Goal: Task Accomplishment & Management: Manage account settings

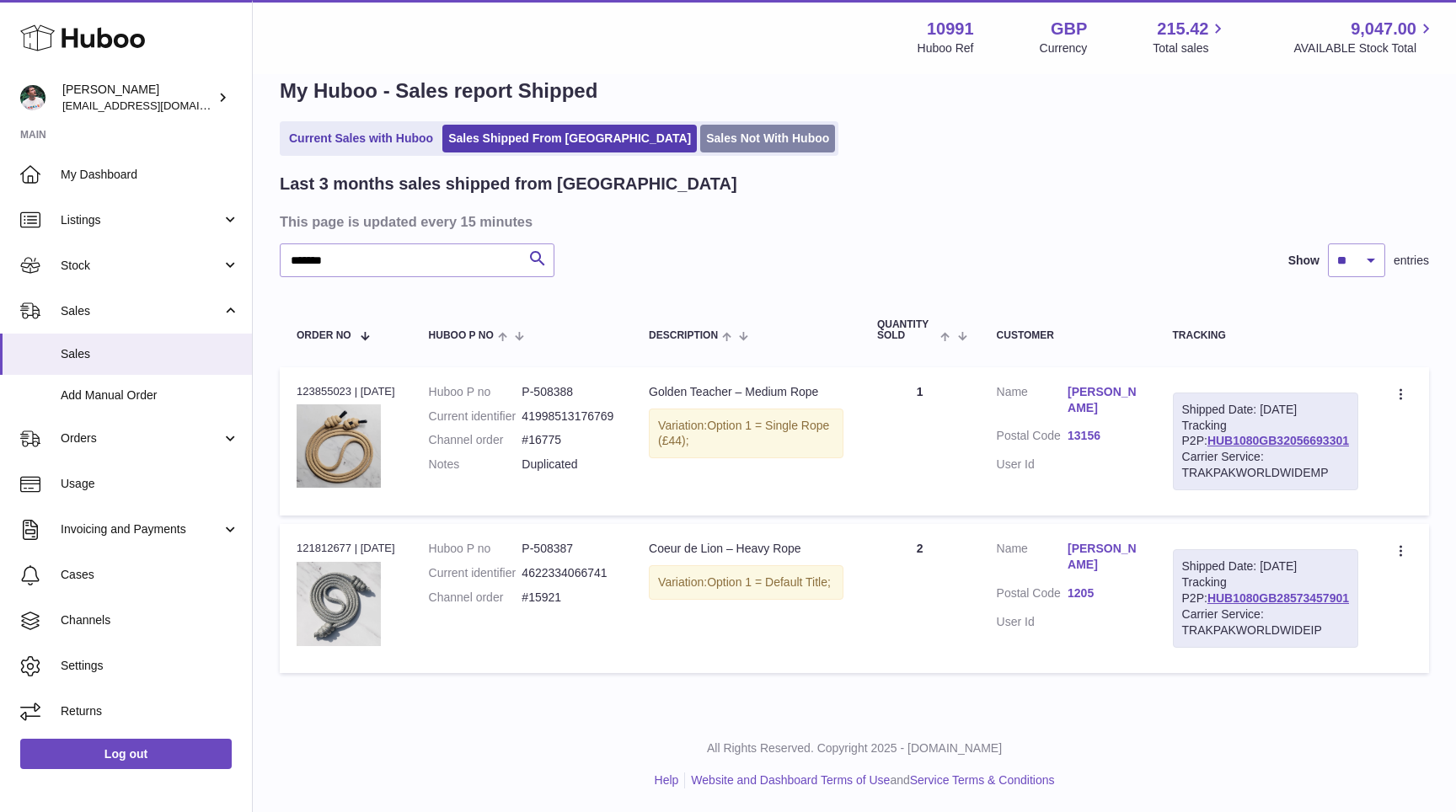
click at [700, 135] on link "Sales Not With Huboo" at bounding box center [767, 138] width 135 height 28
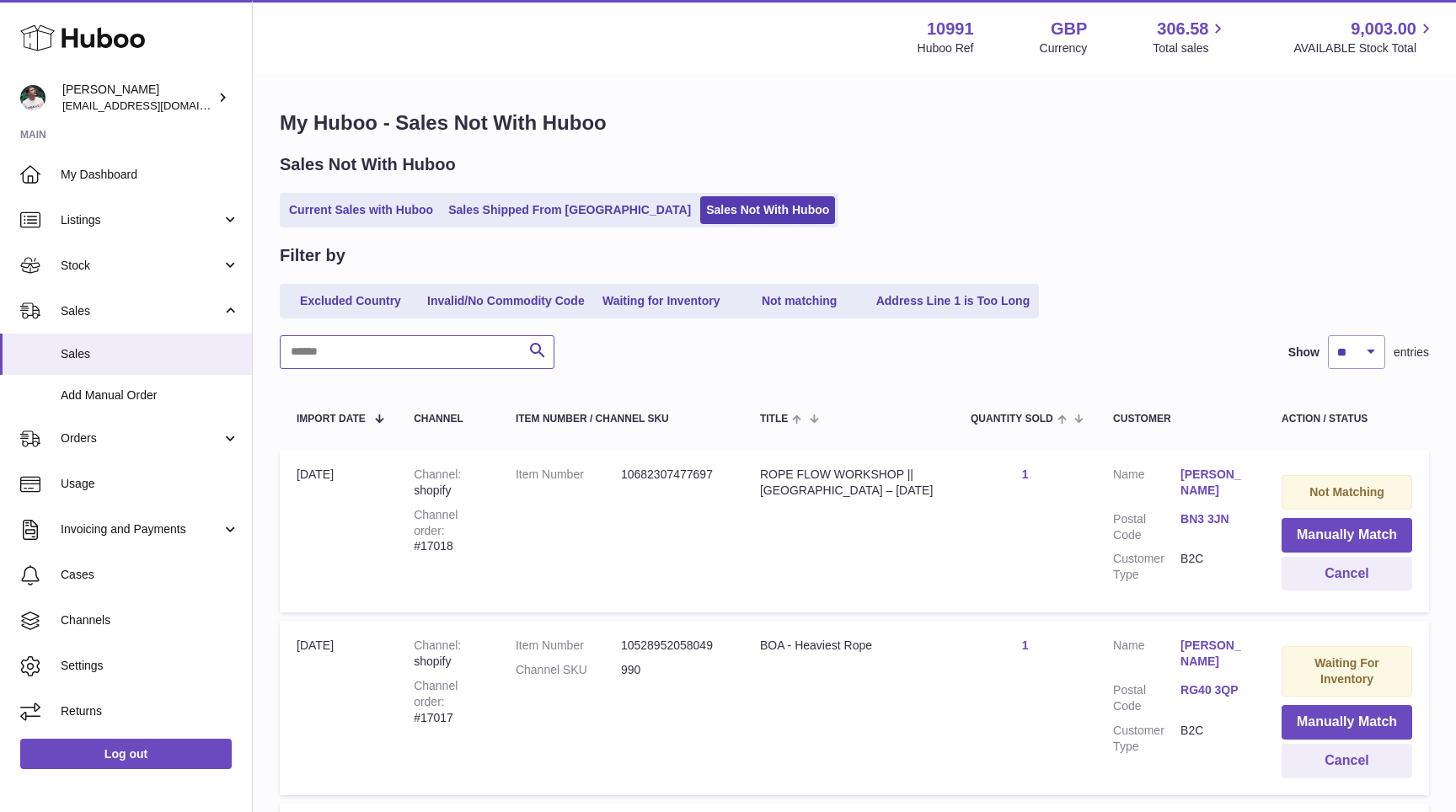
click at [355, 350] on input "text" at bounding box center [417, 352] width 275 height 34
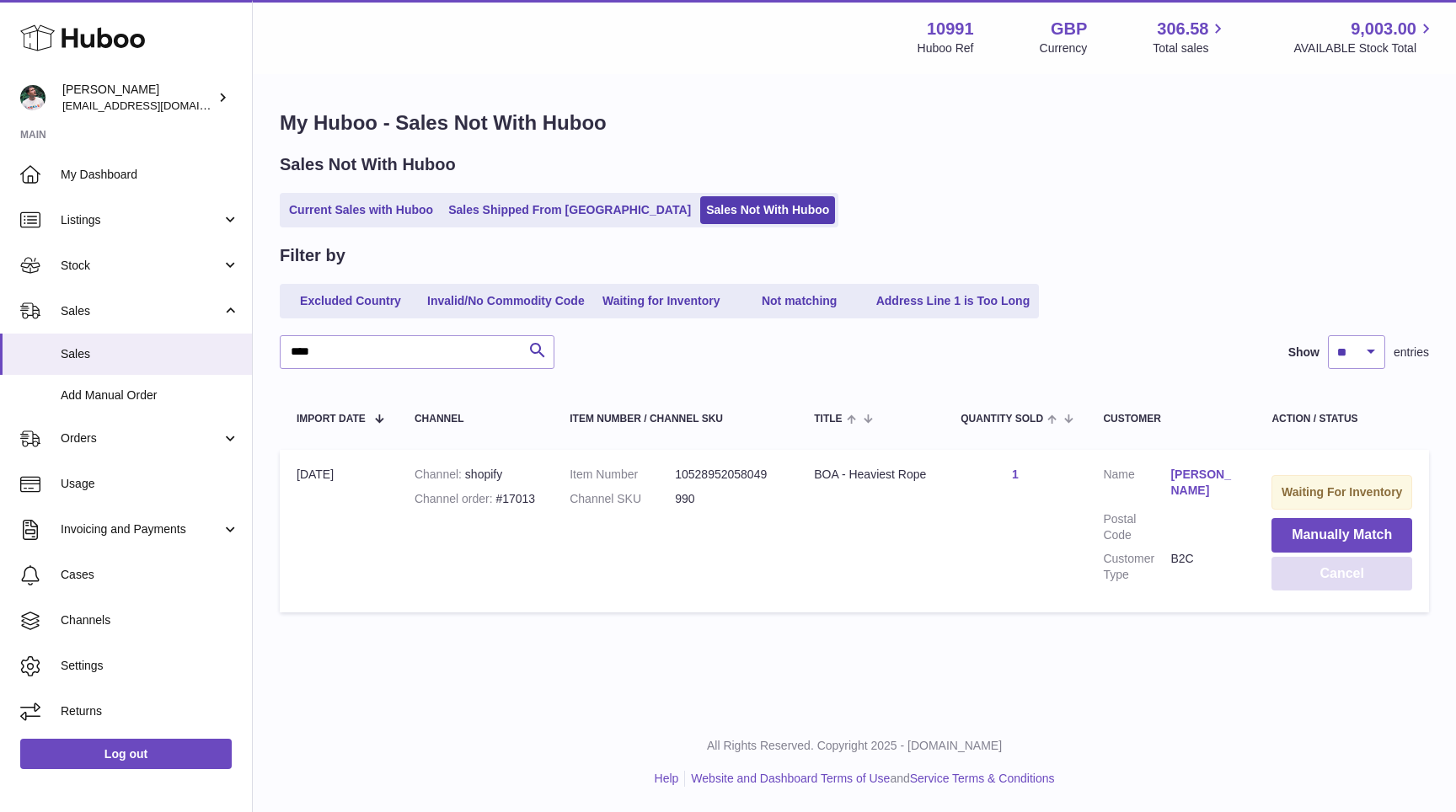
click at [1346, 580] on button "Cancel" at bounding box center [1342, 574] width 141 height 34
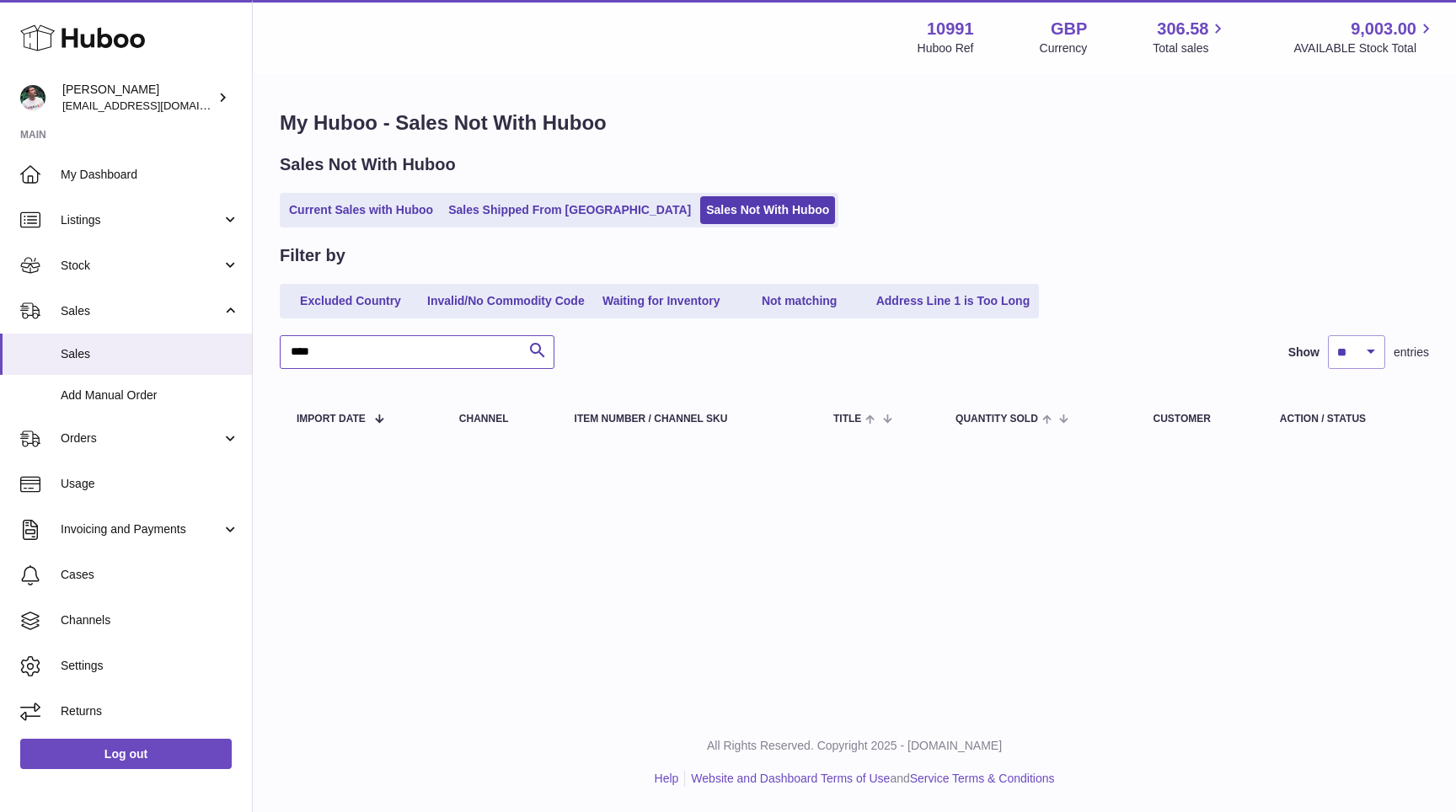
click at [450, 357] on input "****" at bounding box center [417, 352] width 275 height 34
type input "*****"
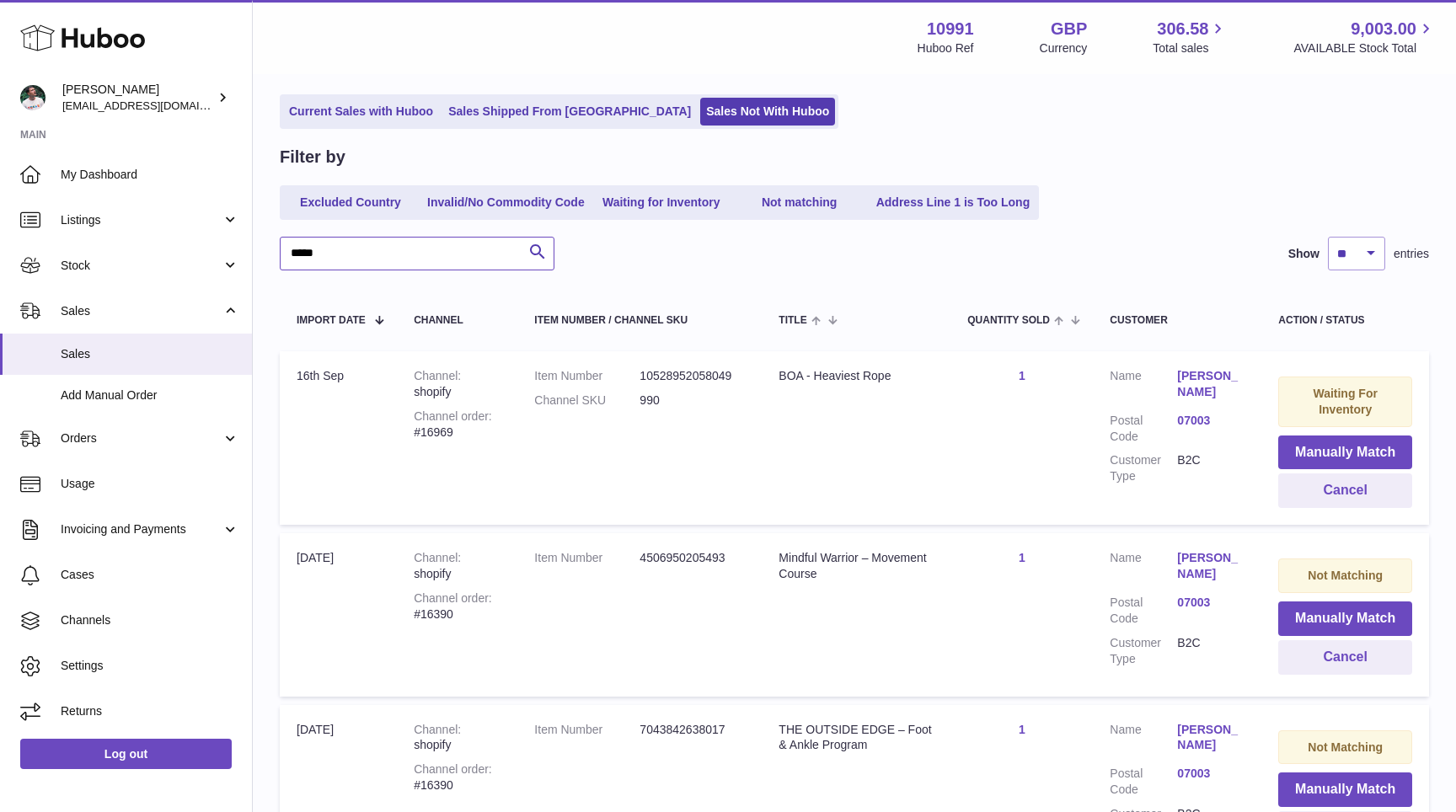
scroll to position [4, 0]
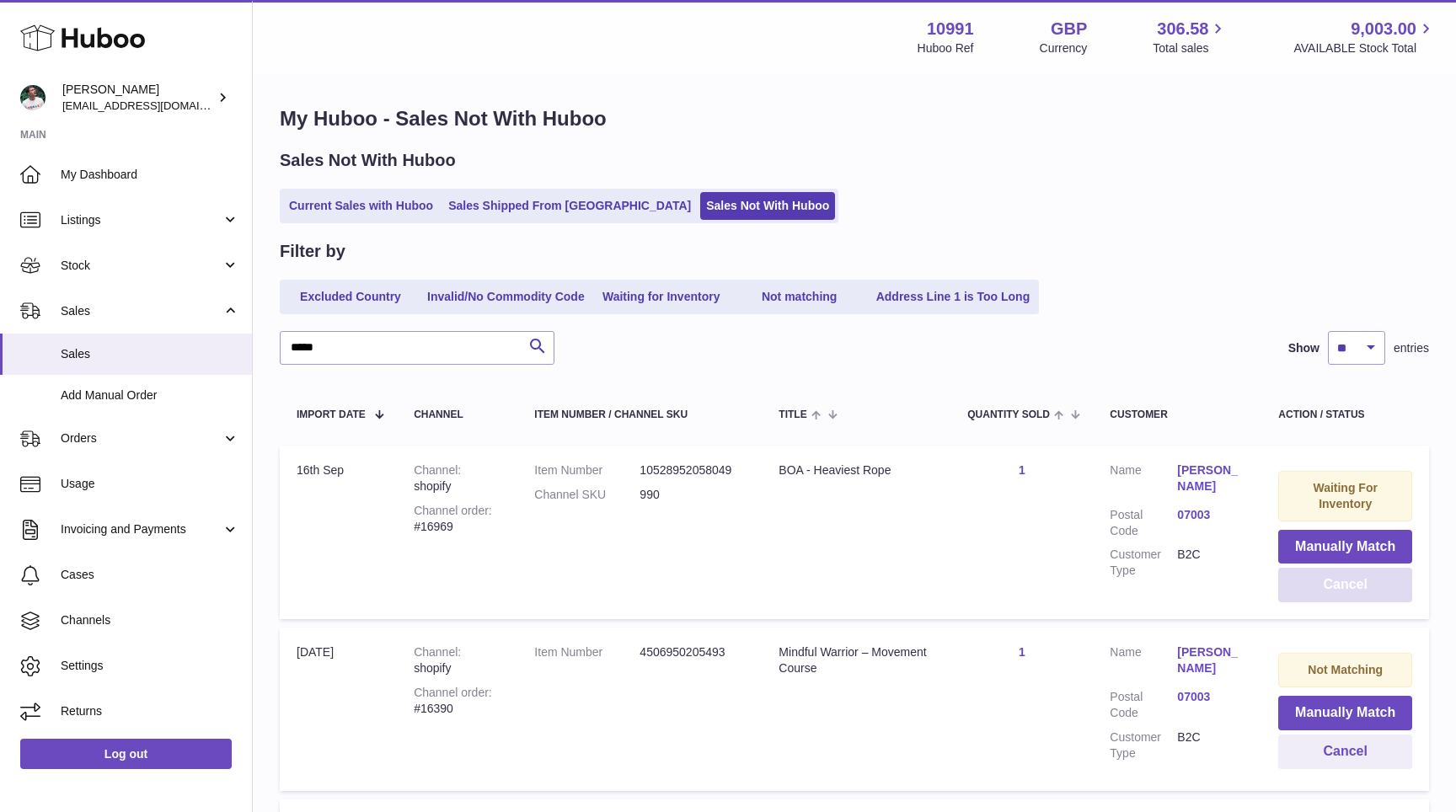
click at [1365, 588] on button "Cancel" at bounding box center [1346, 584] width 134 height 34
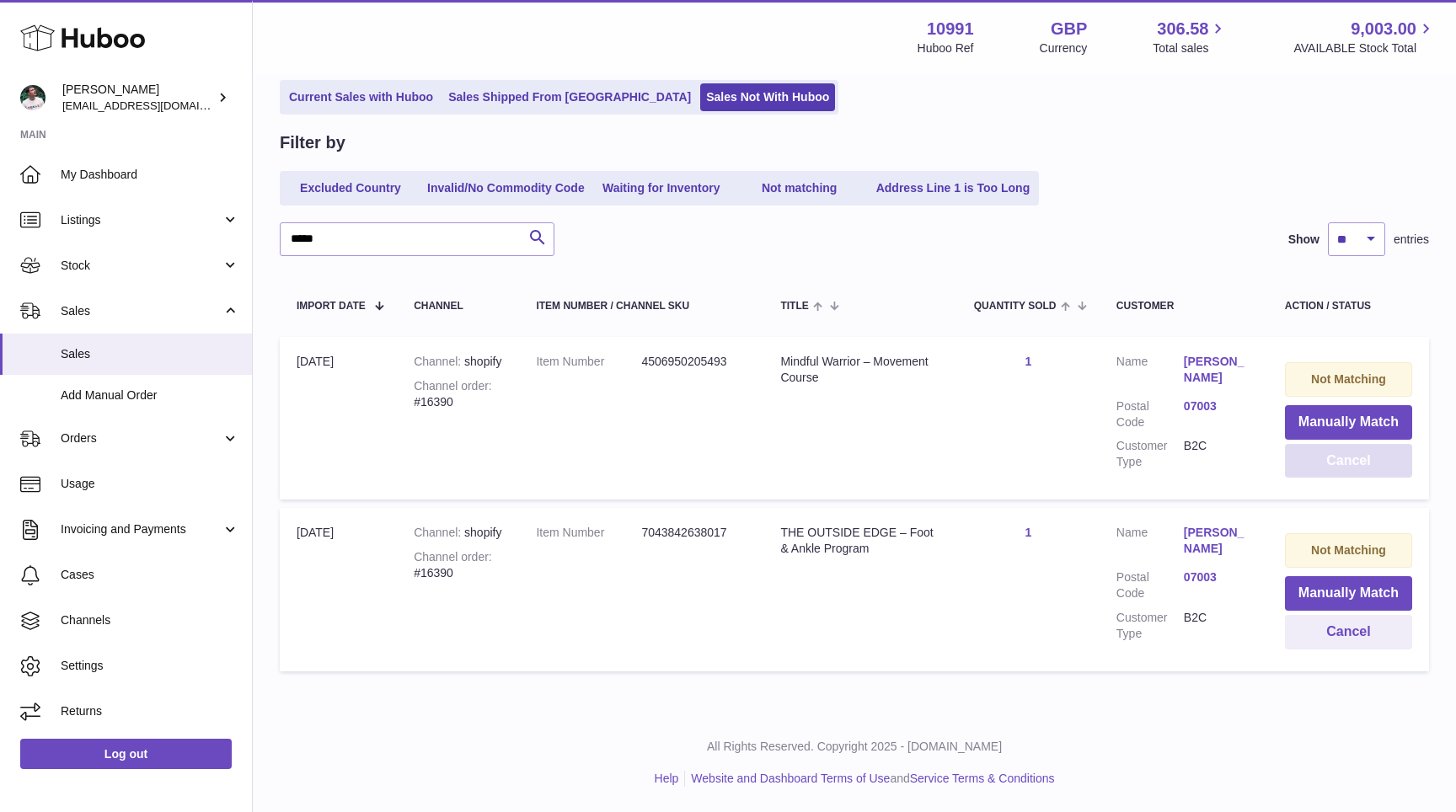
scroll to position [0, 0]
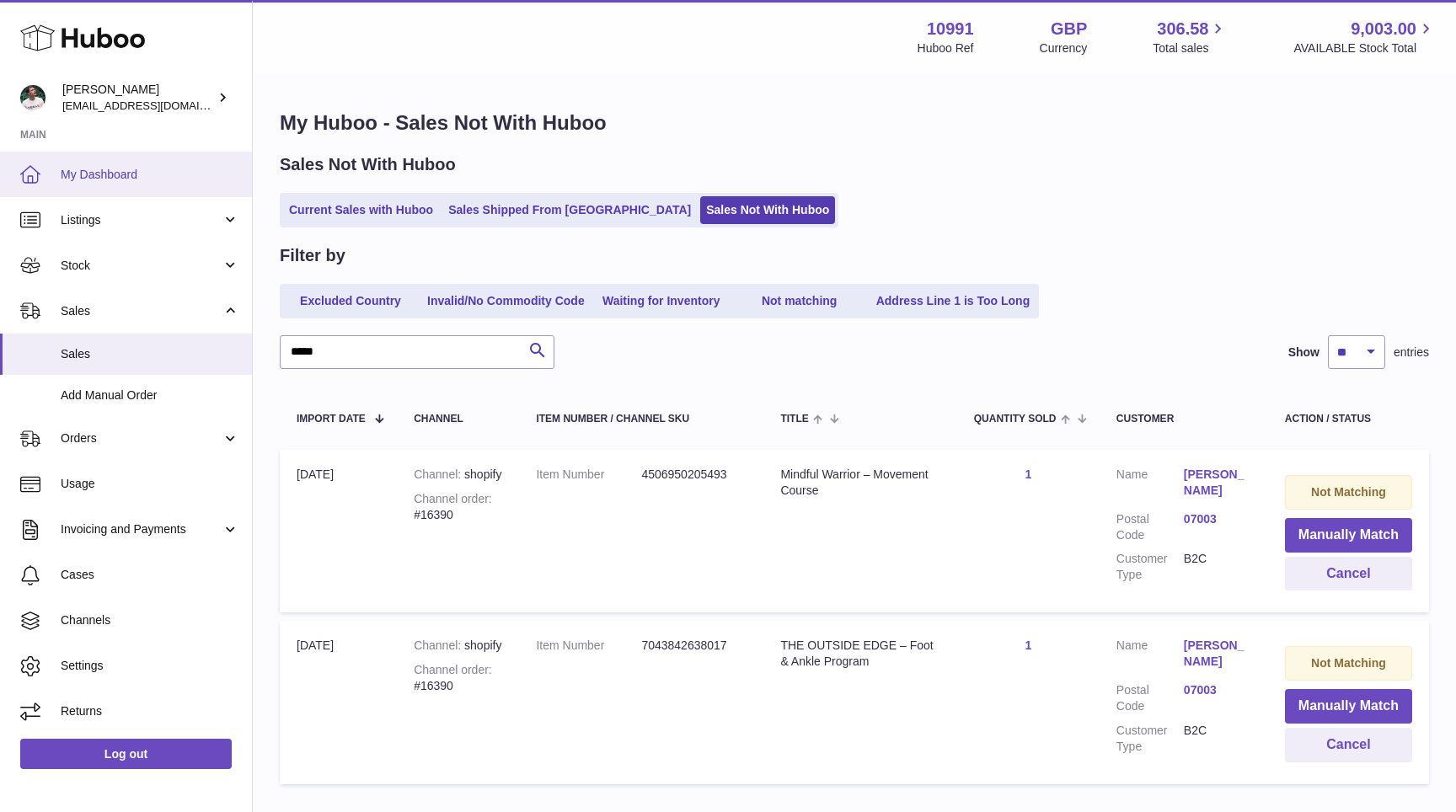
click at [164, 167] on span "My Dashboard" at bounding box center [150, 174] width 178 height 16
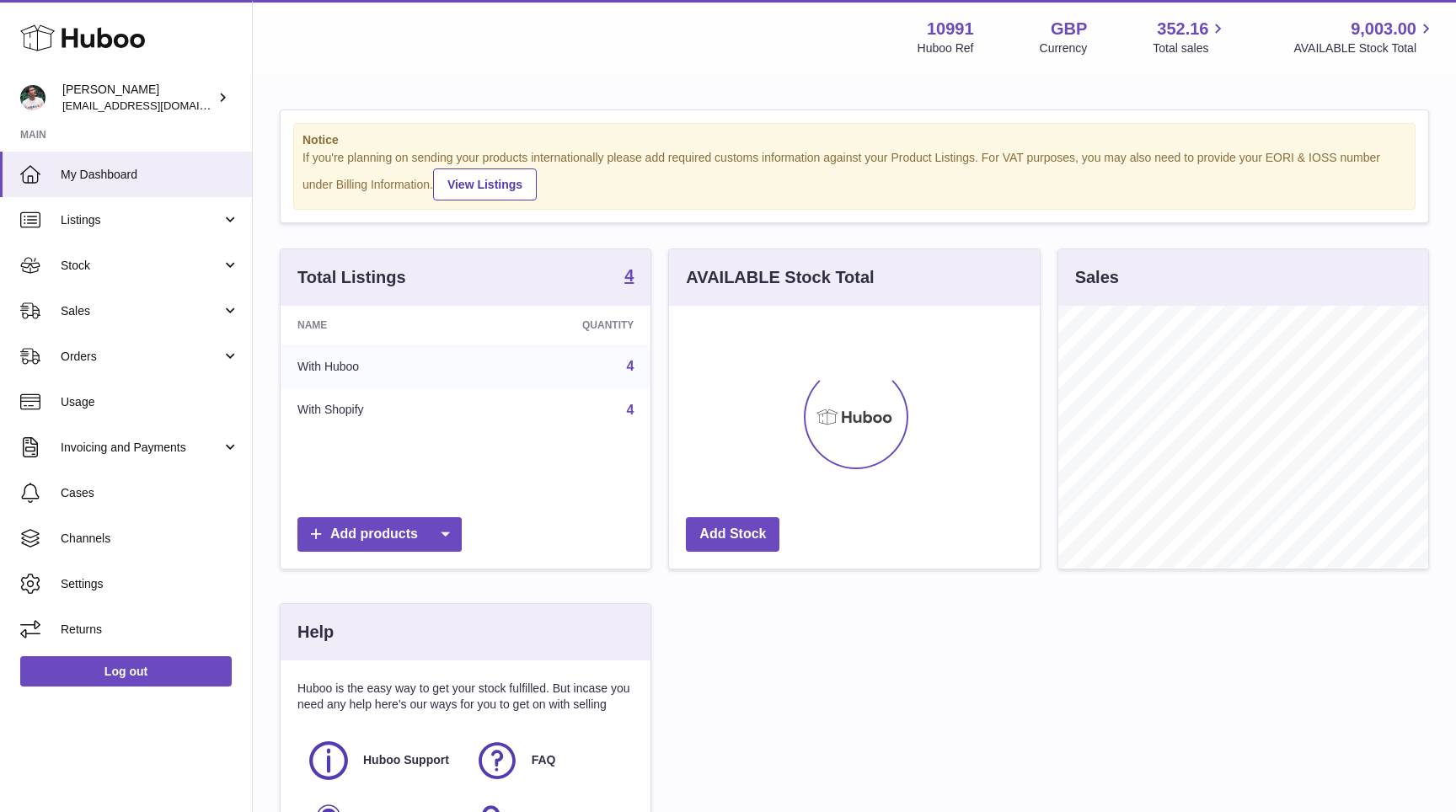
scroll to position [263, 370]
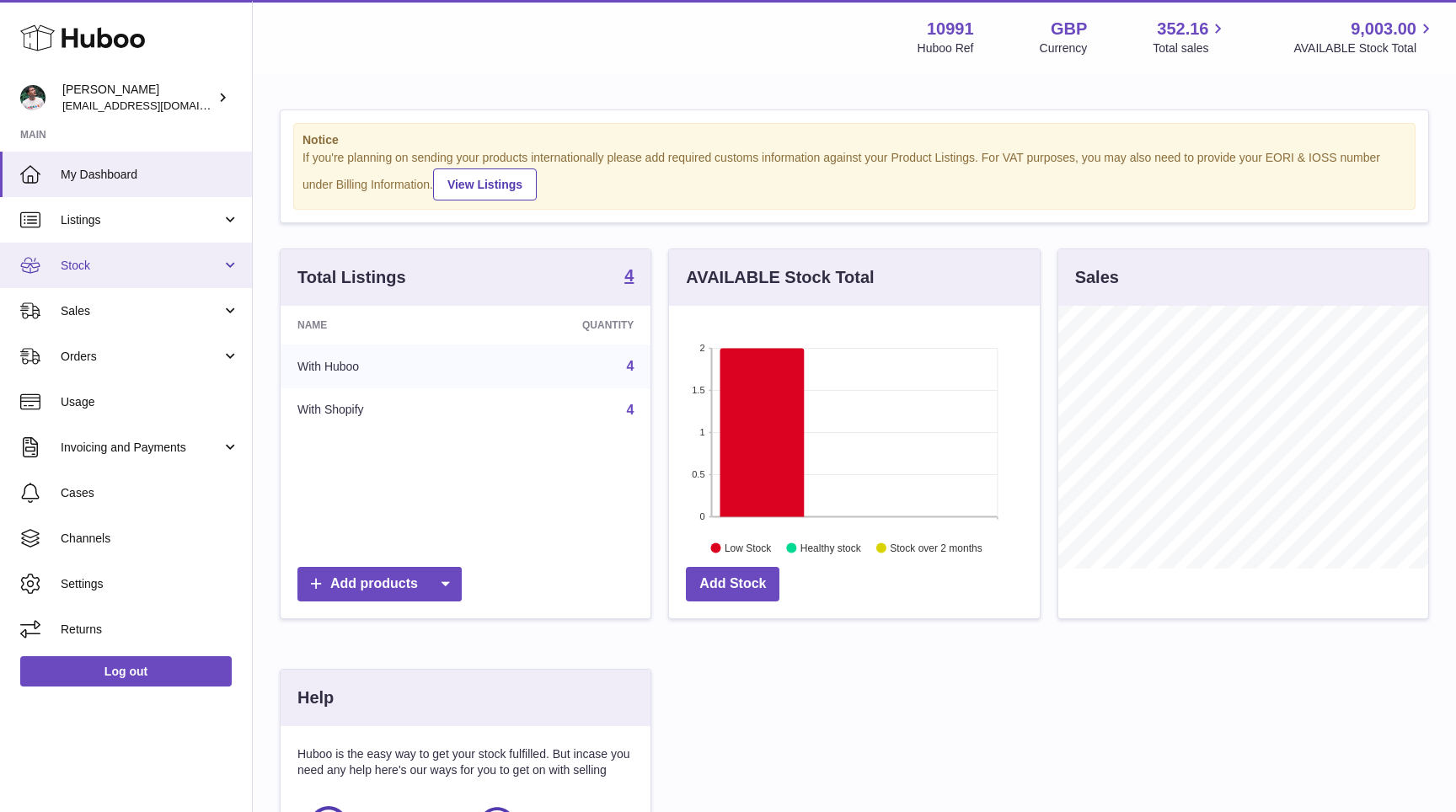
click at [141, 252] on link "Stock" at bounding box center [126, 265] width 252 height 45
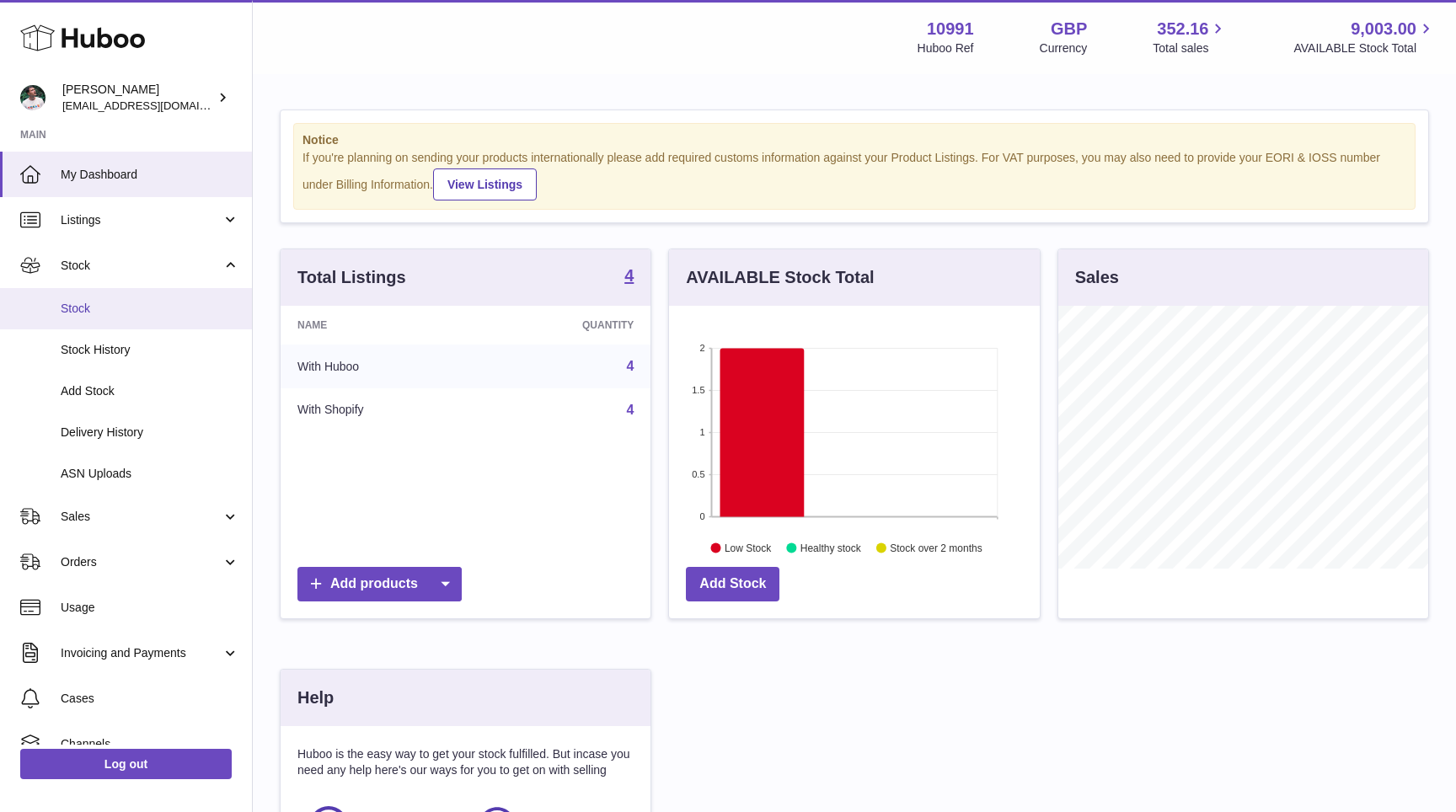
click at [124, 313] on span "Stock" at bounding box center [150, 308] width 178 height 16
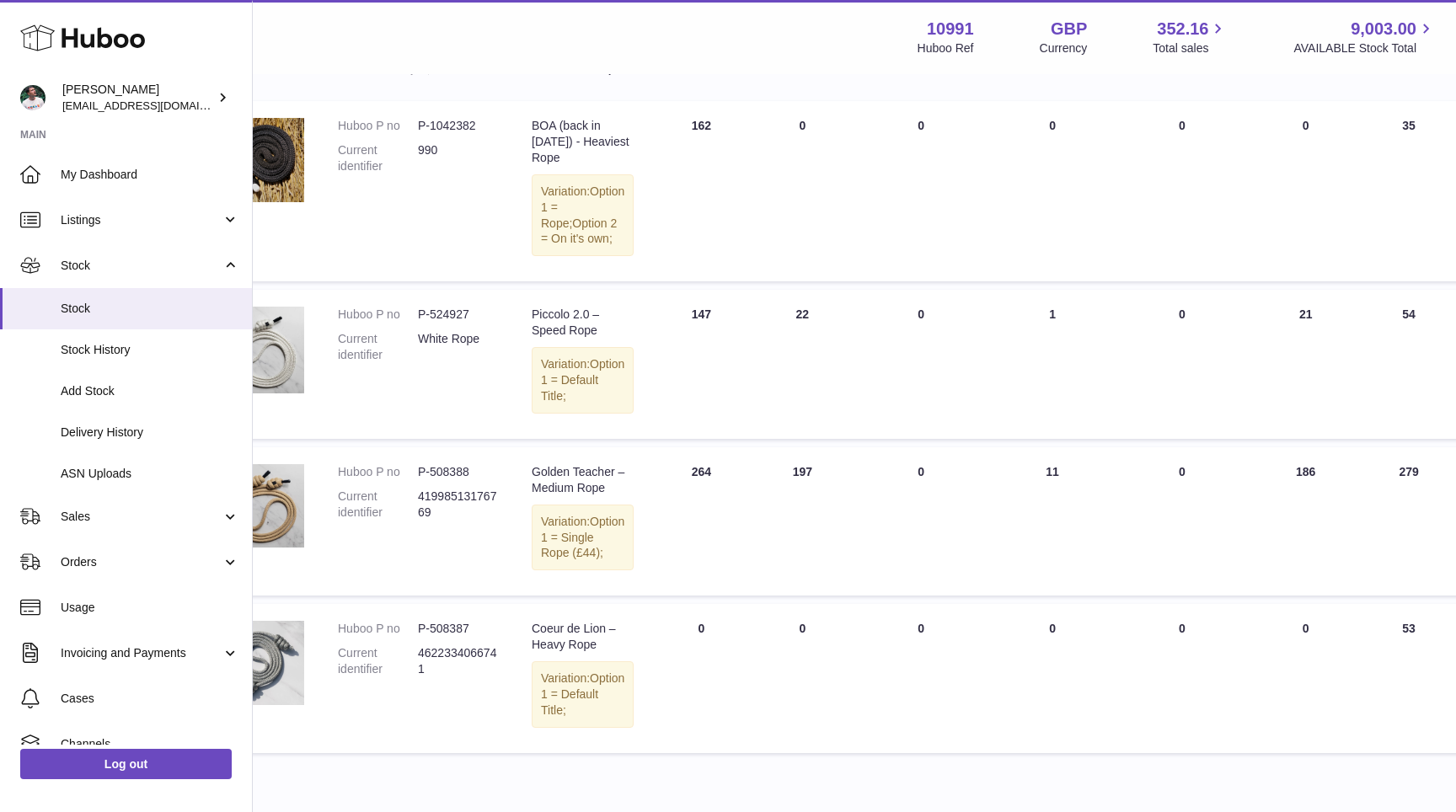
scroll to position [235, 77]
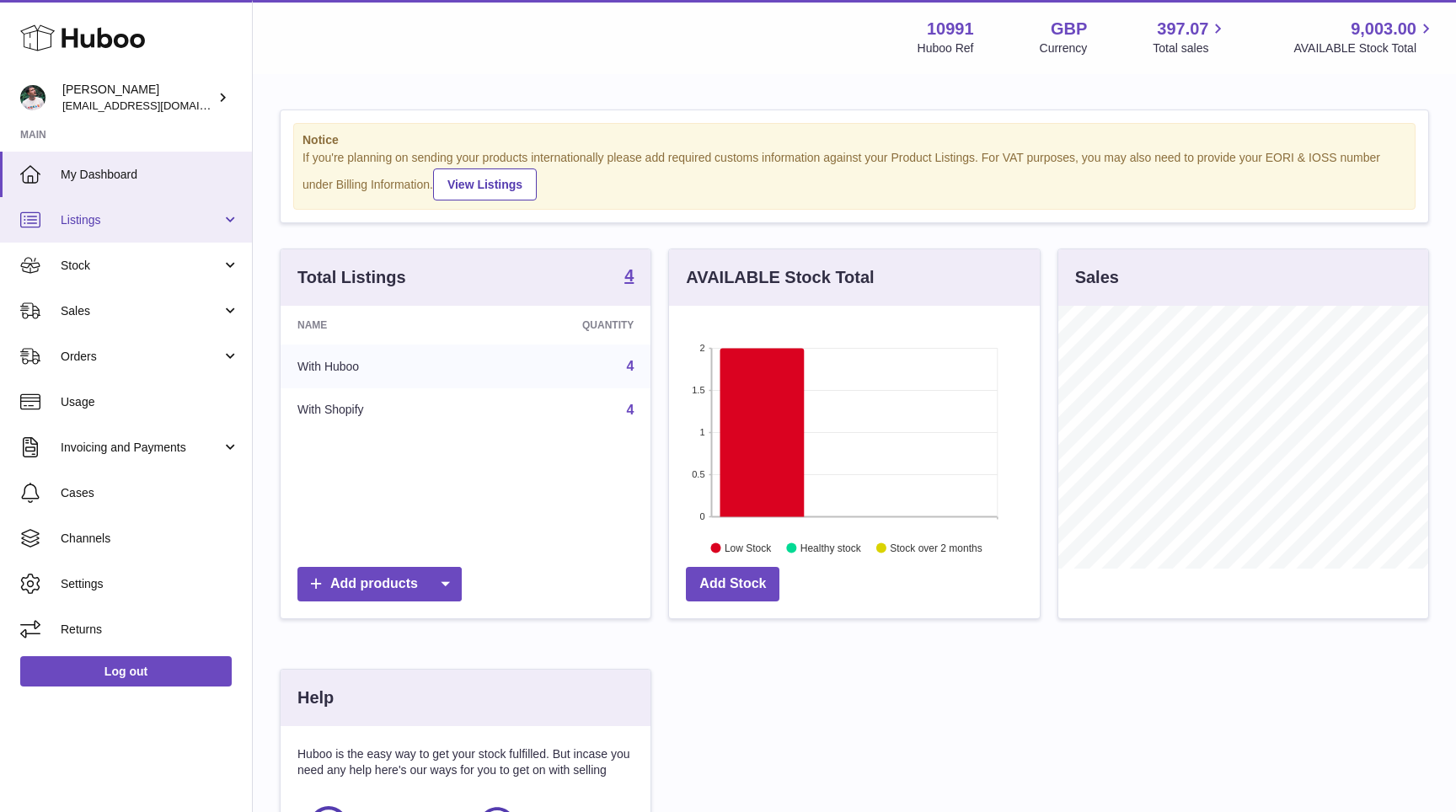
scroll to position [263, 370]
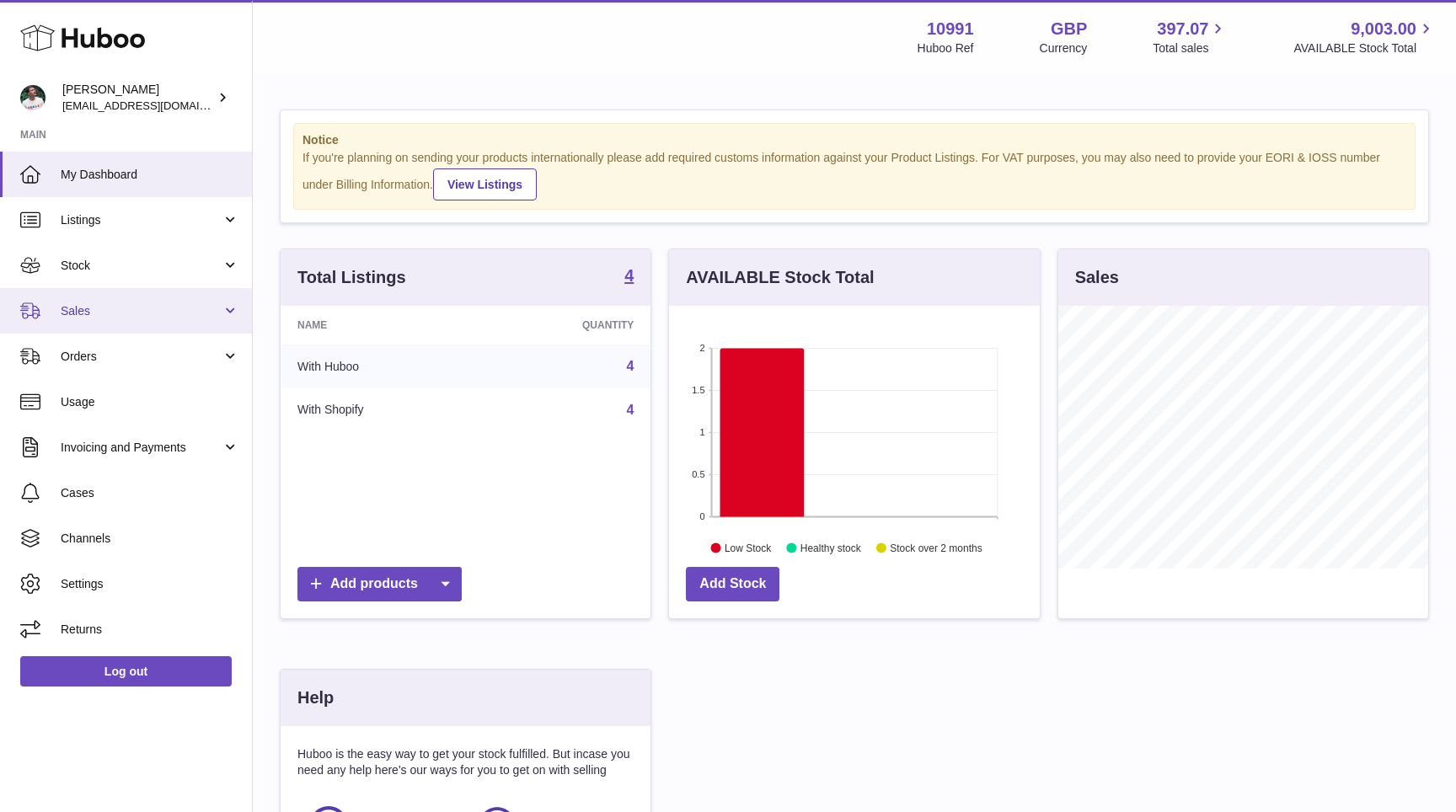
click at [126, 305] on span "Sales" at bounding box center [141, 311] width 161 height 16
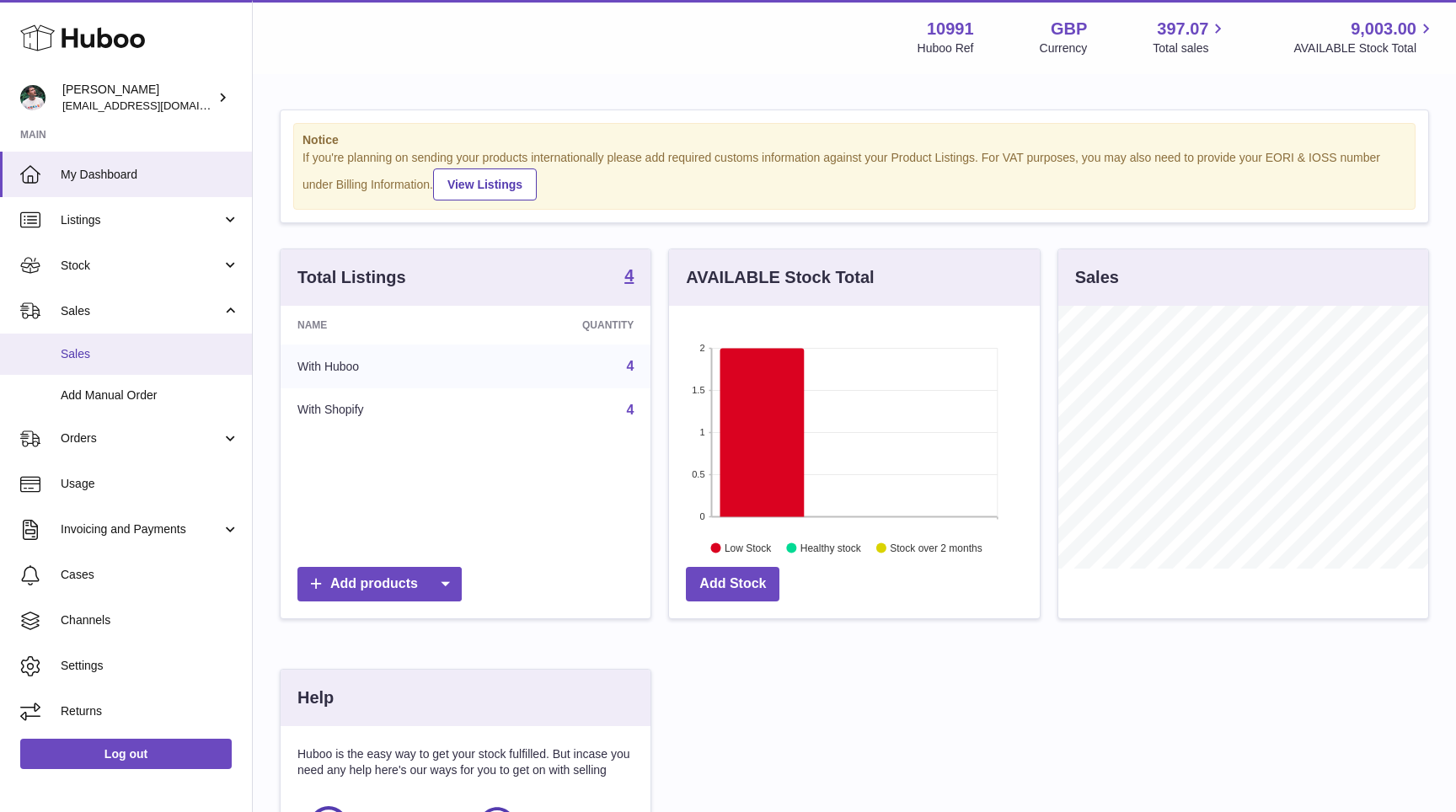
click at [120, 351] on span "Sales" at bounding box center [150, 354] width 178 height 16
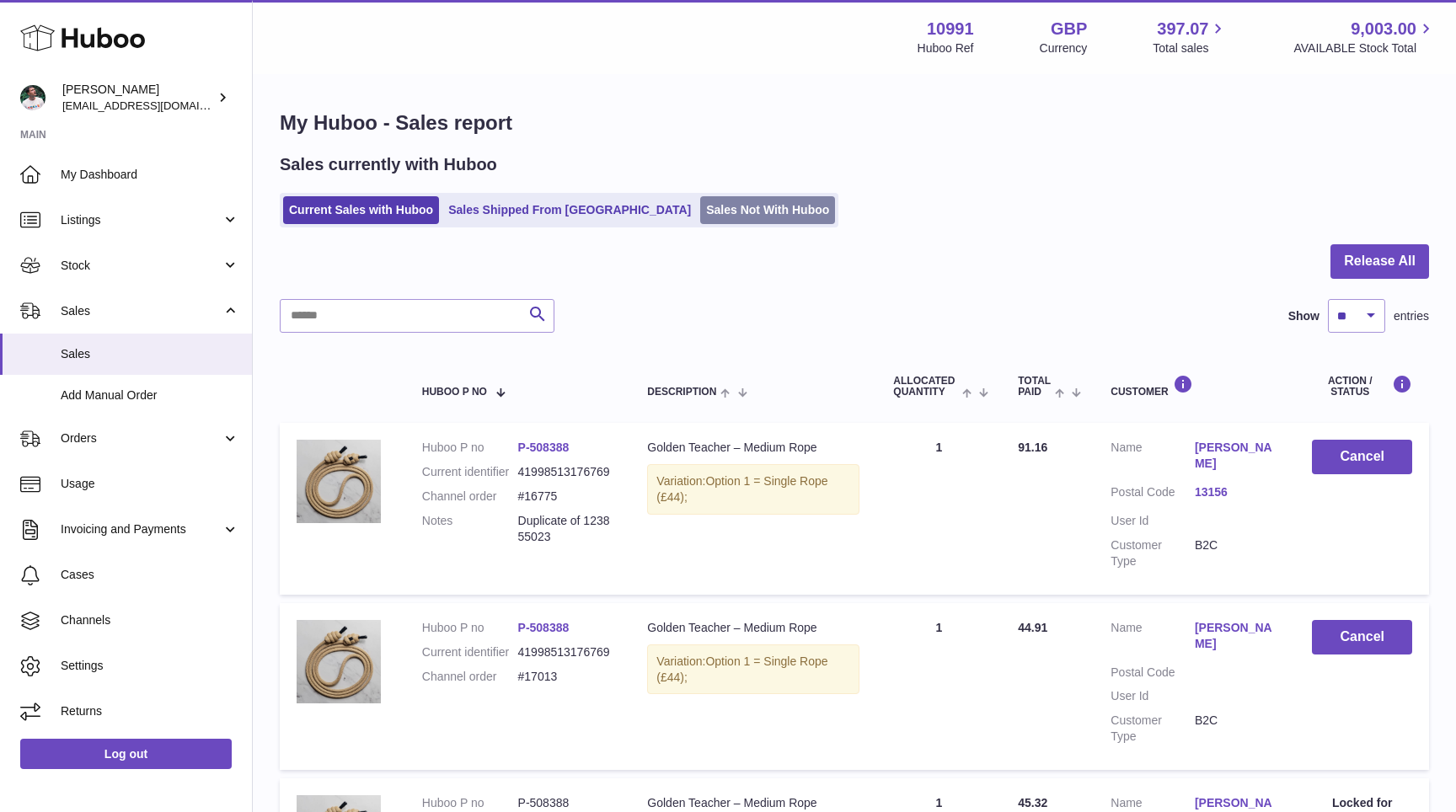
click at [705, 212] on link "Sales Not With Huboo" at bounding box center [767, 210] width 135 height 28
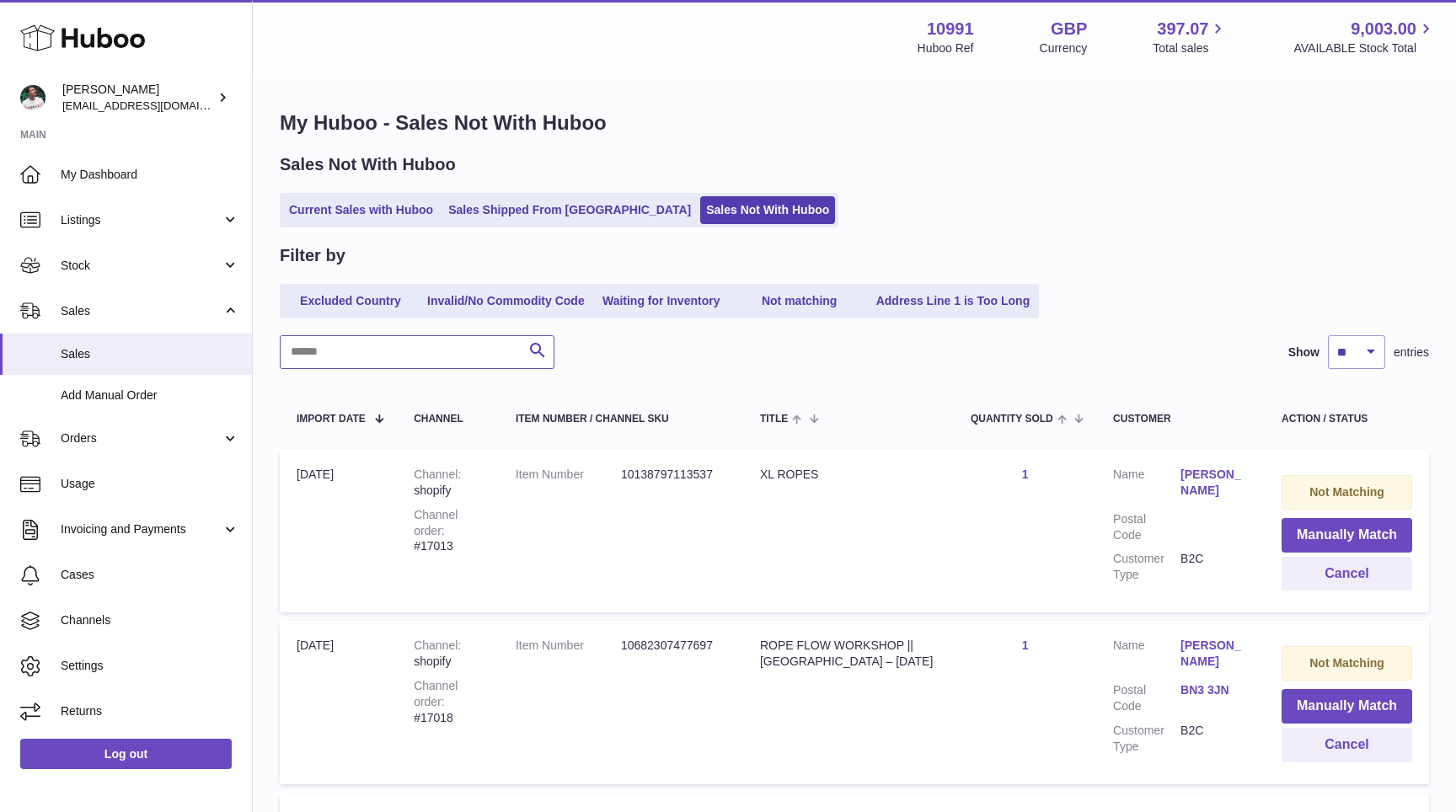
click at [456, 347] on input "text" at bounding box center [417, 352] width 275 height 34
type input "*****"
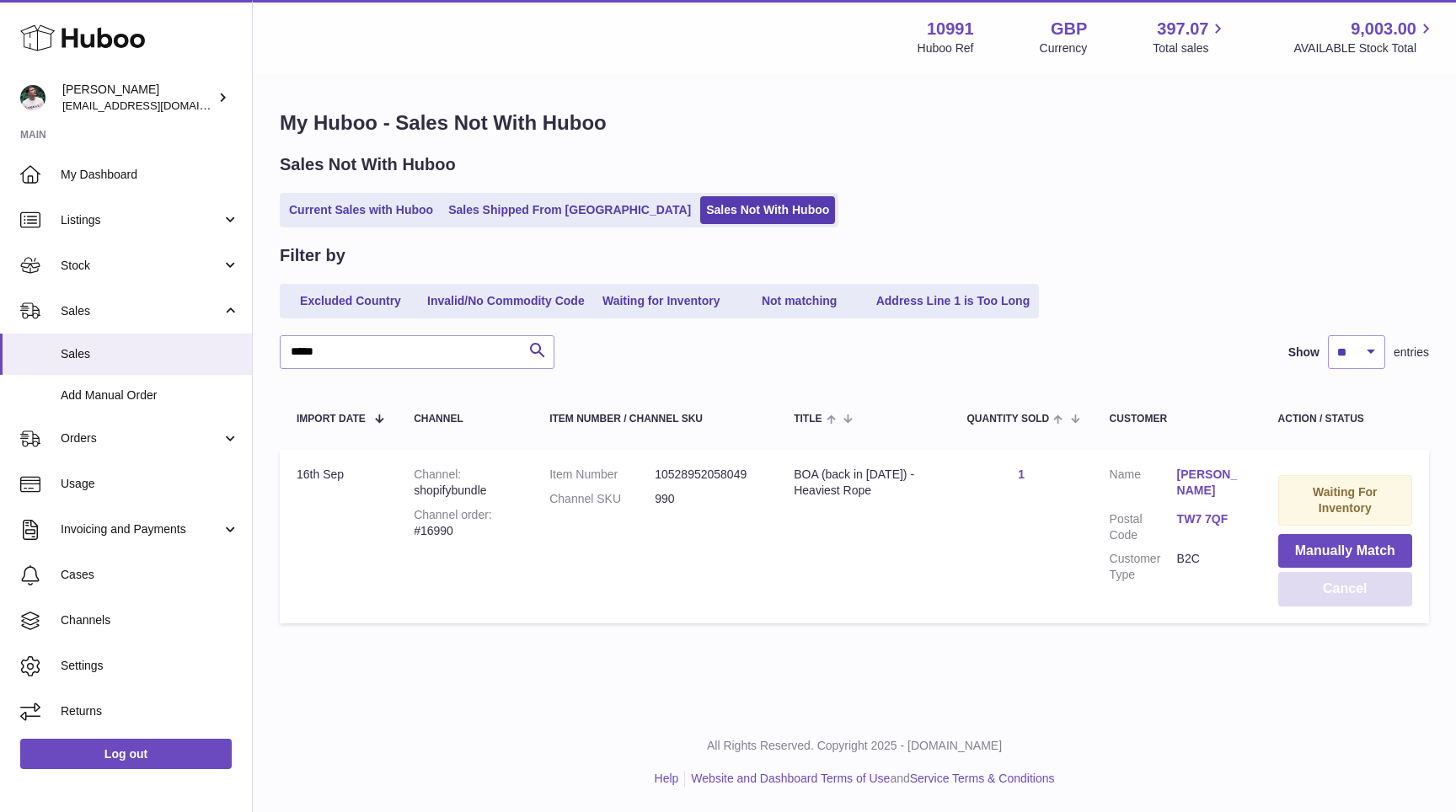
click at [1334, 587] on button "Cancel" at bounding box center [1346, 588] width 134 height 34
